Goal: Information Seeking & Learning: Learn about a topic

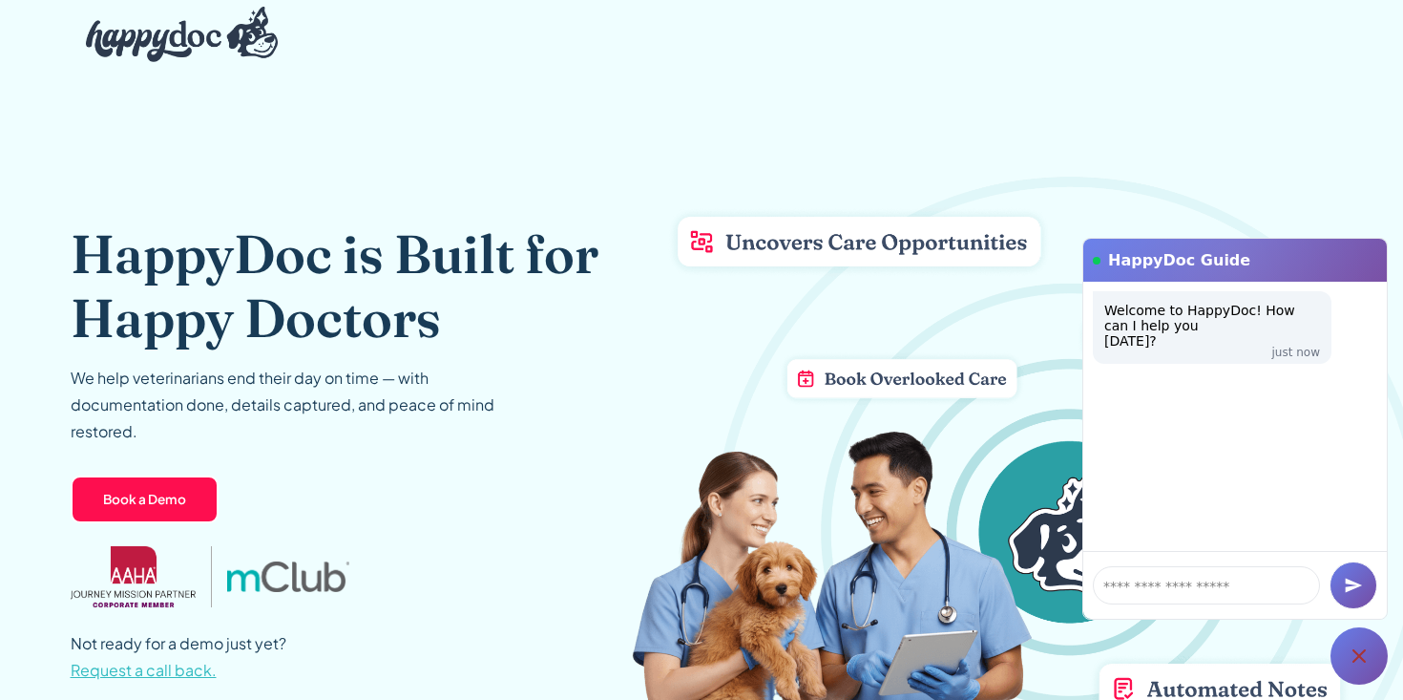
click at [1005, 11] on div at bounding box center [702, 34] width 1263 height 65
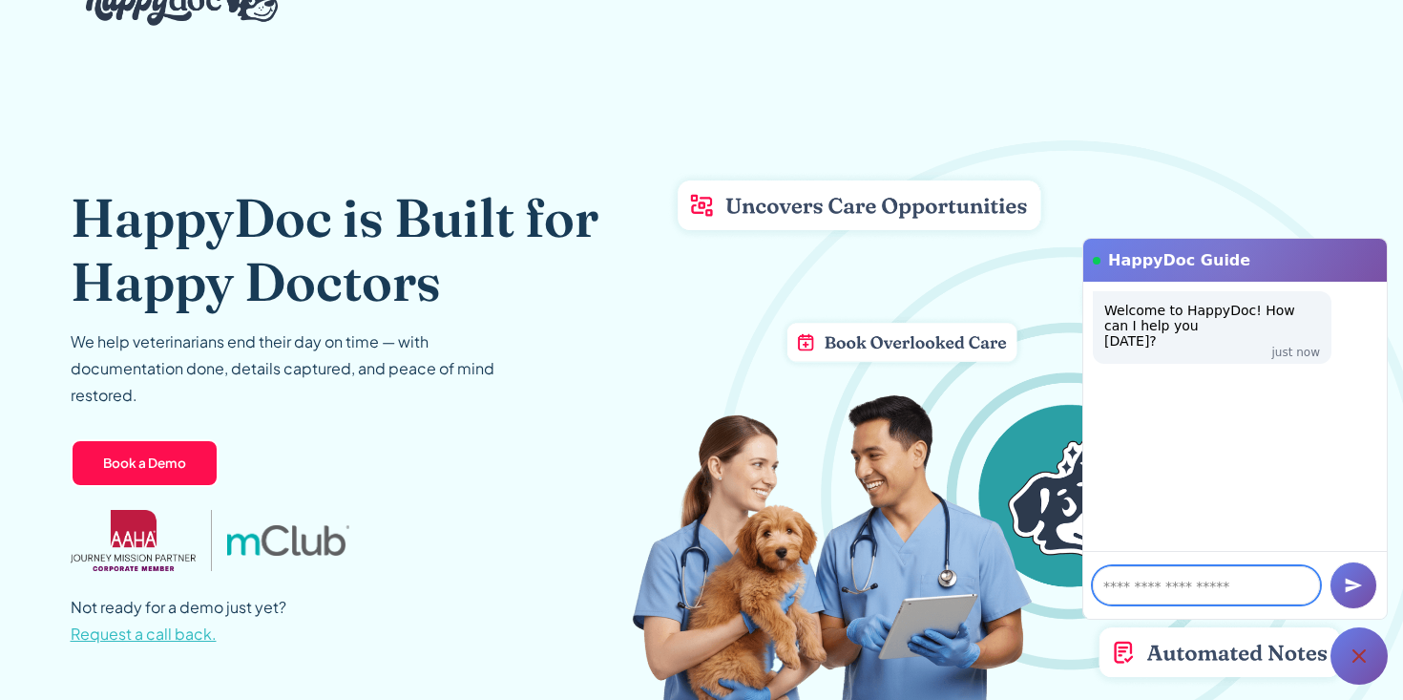
scroll to position [39, 0]
